Goal: Book appointment/travel/reservation

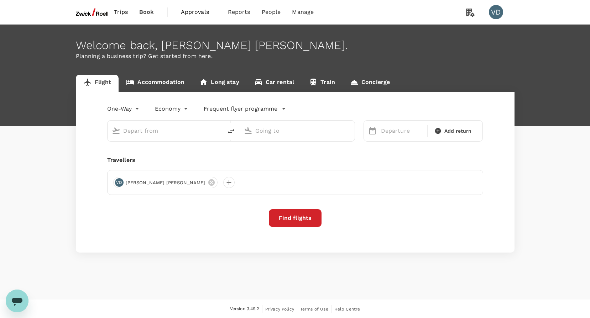
type input "Incheon Intl (ICN)"
type input "[GEOGRAPHIC_DATA], [GEOGRAPHIC_DATA] (any)"
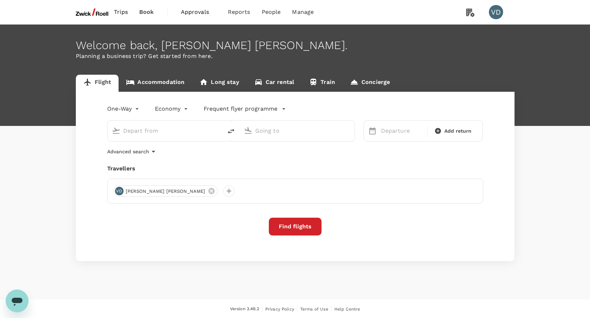
click at [188, 10] on span "Approvals" at bounding box center [199, 12] width 36 height 9
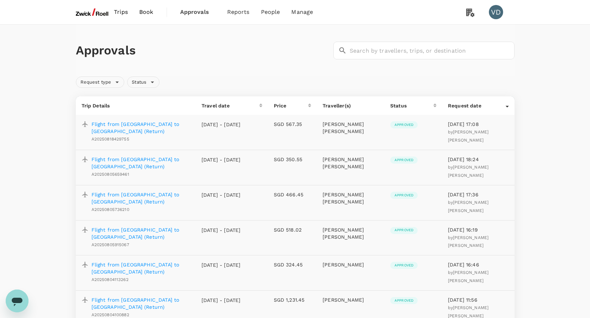
click at [80, 7] on img at bounding box center [92, 12] width 33 height 16
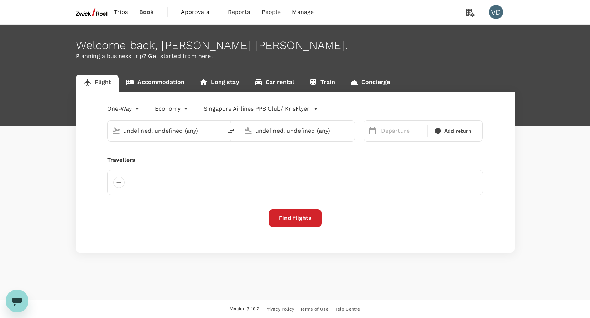
type input "Incheon Intl (ICN)"
type input "[GEOGRAPHIC_DATA], [GEOGRAPHIC_DATA] (any)"
type input "Incheon Intl (ICN)"
type input "[GEOGRAPHIC_DATA], [GEOGRAPHIC_DATA] (any)"
type input "Incheon Intl (ICN)"
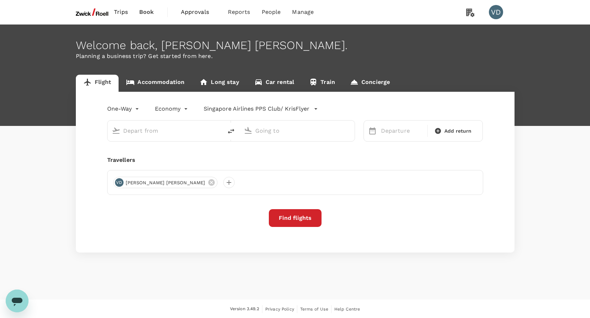
type input "[GEOGRAPHIC_DATA], [GEOGRAPHIC_DATA] (any)"
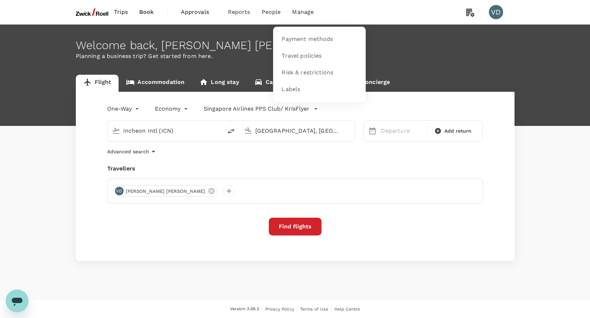
click at [293, 1] on li "Manage" at bounding box center [302, 12] width 33 height 24
